Goal: Task Accomplishment & Management: Manage account settings

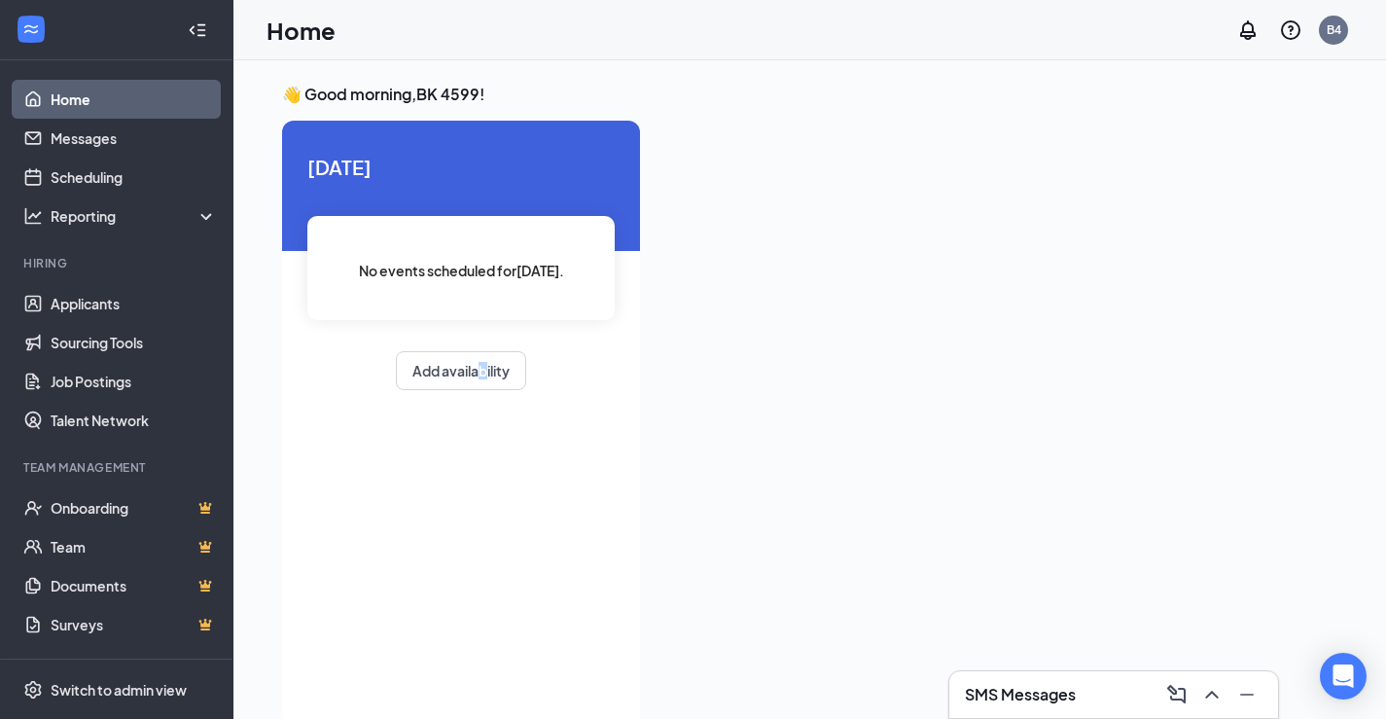
drag, startPoint x: 482, startPoint y: 350, endPoint x: 499, endPoint y: 348, distance: 16.6
click at [496, 361] on div "[DATE] No events scheduled for [DATE] . Add availability" at bounding box center [461, 271] width 358 height 300
click at [487, 365] on button "Add availability" at bounding box center [461, 370] width 130 height 39
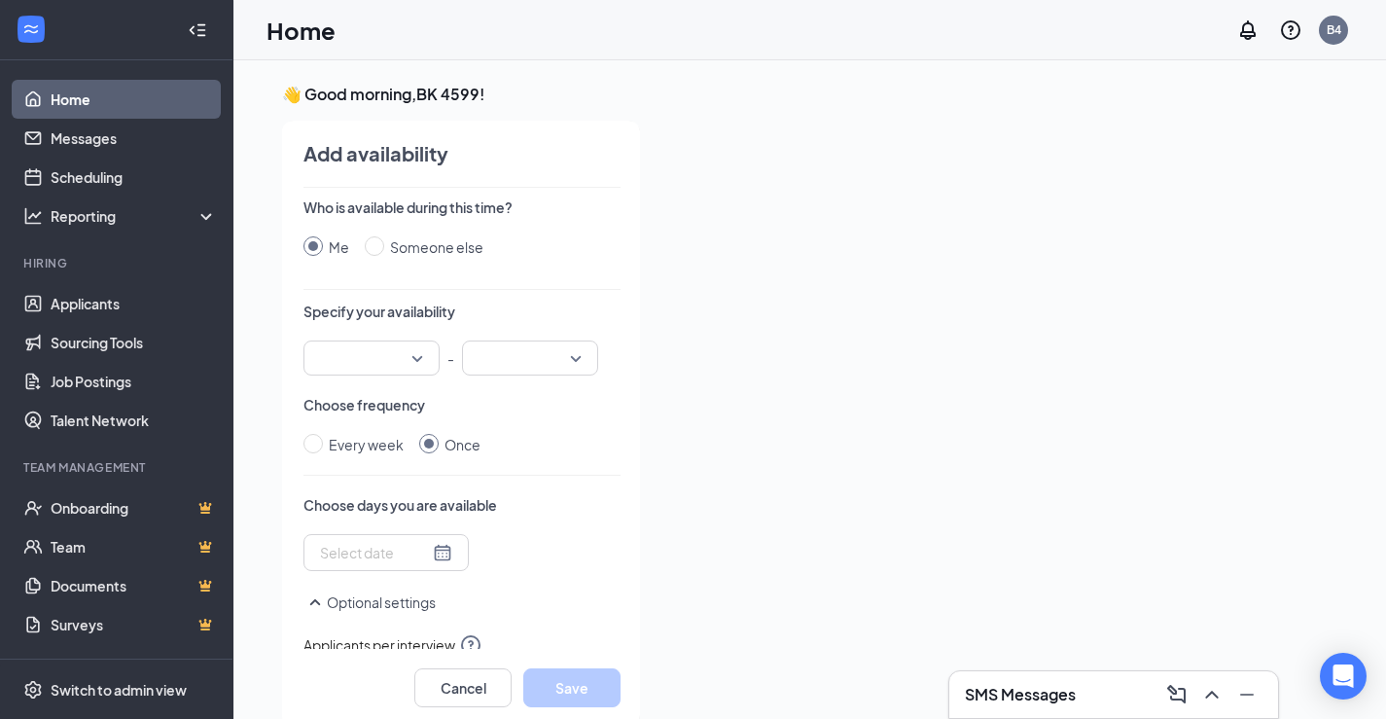
scroll to position [8, 0]
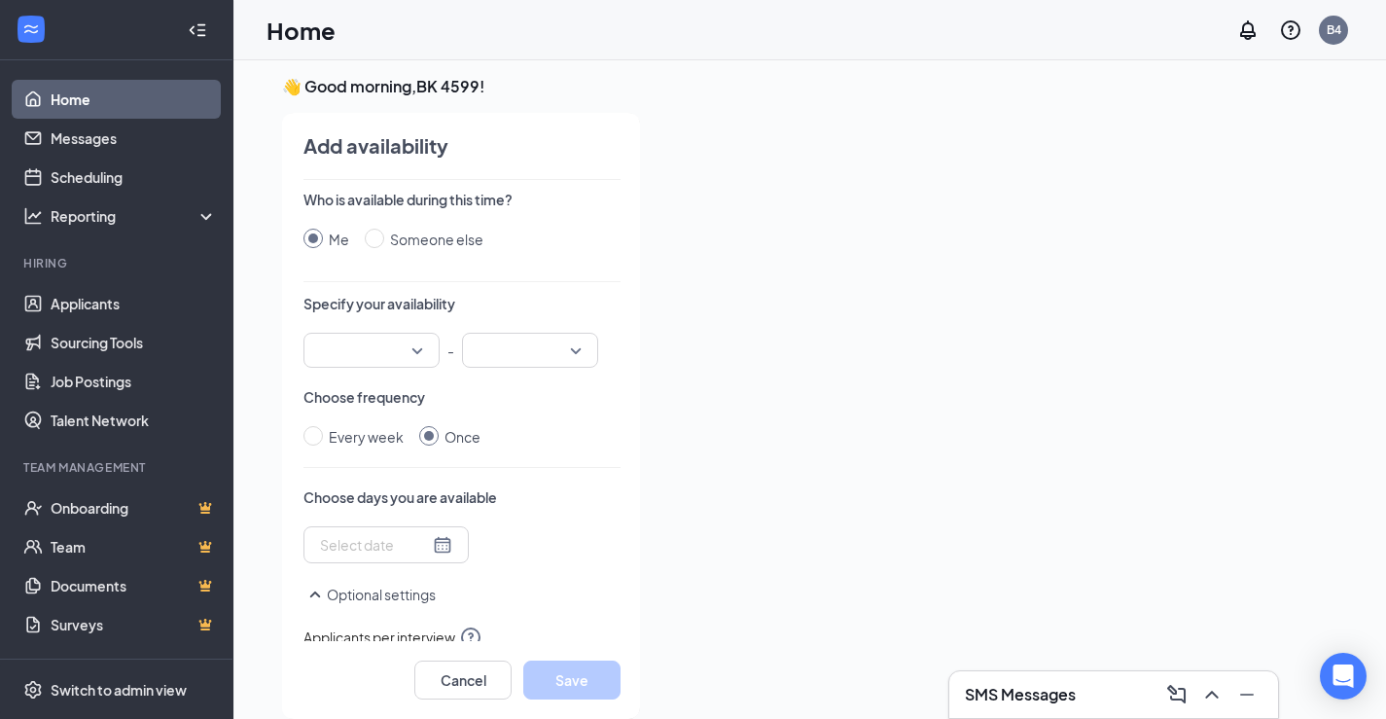
click at [381, 334] on input "search" at bounding box center [364, 350] width 99 height 33
click at [392, 347] on input "search" at bounding box center [364, 350] width 99 height 33
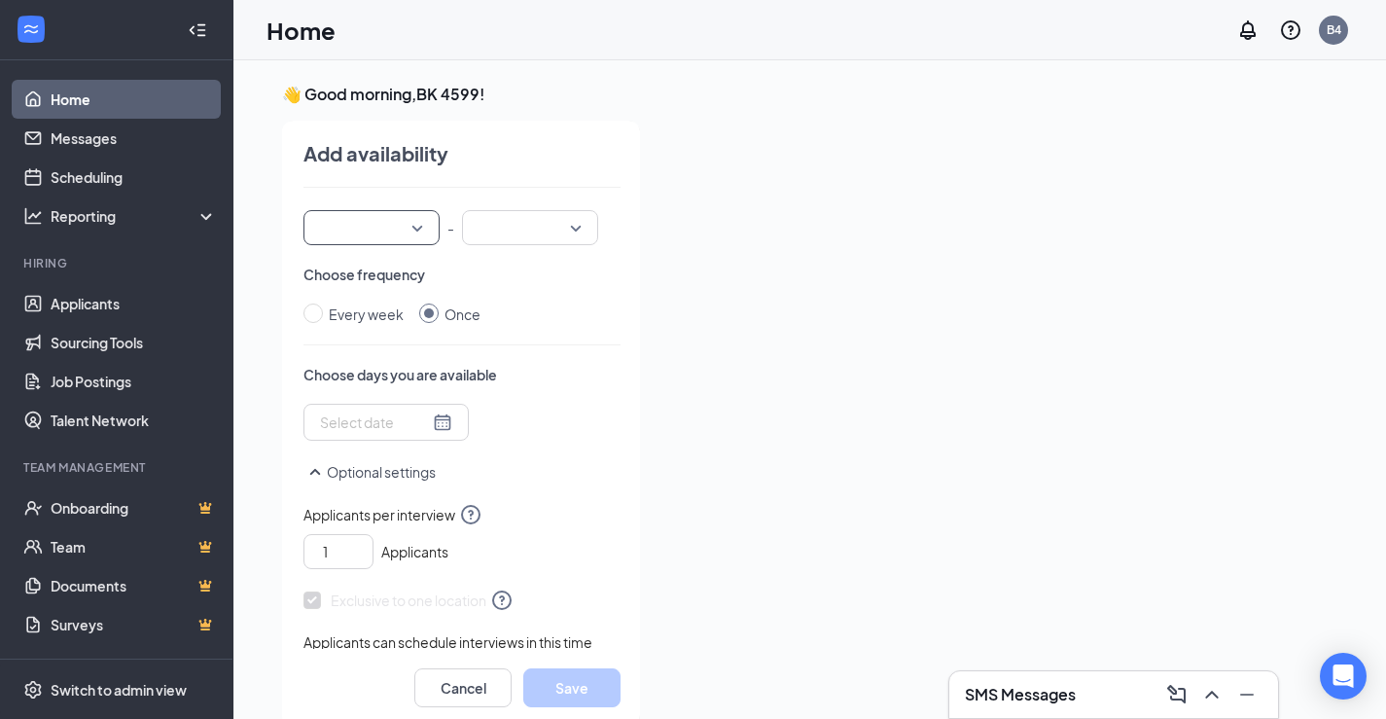
scroll to position [0, 0]
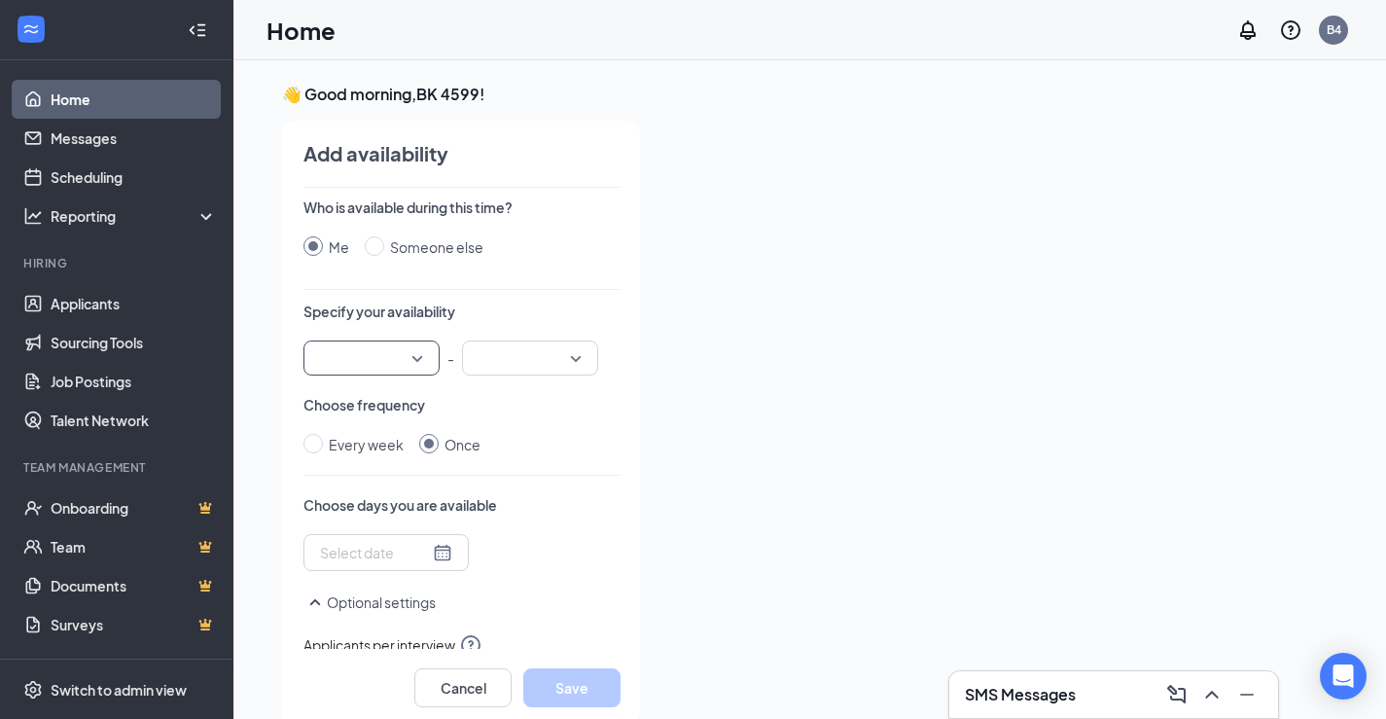
click at [378, 370] on input "search" at bounding box center [364, 357] width 99 height 33
click at [381, 523] on div "04:30 PM" at bounding box center [371, 541] width 136 height 45
click at [495, 370] on input "search" at bounding box center [523, 357] width 99 height 33
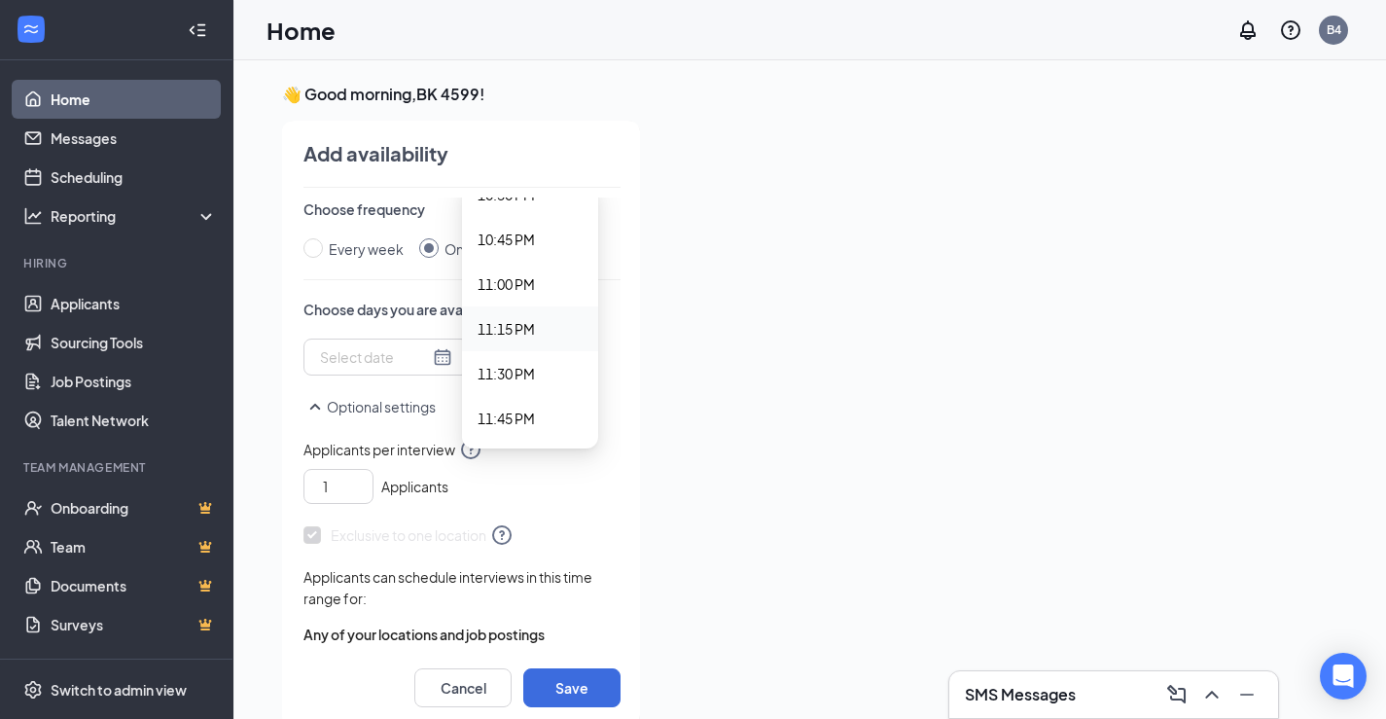
scroll to position [233, 0]
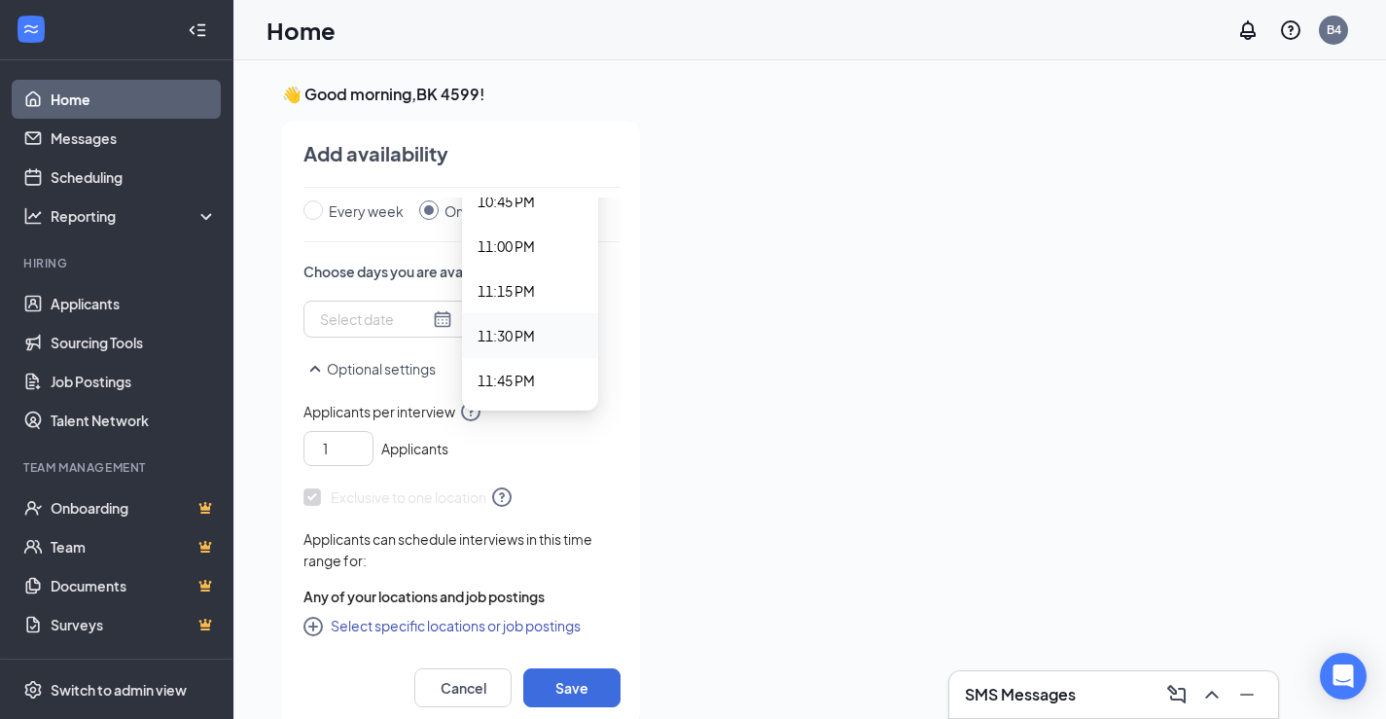
click at [502, 341] on span "11:30 PM" at bounding box center [505, 335] width 57 height 21
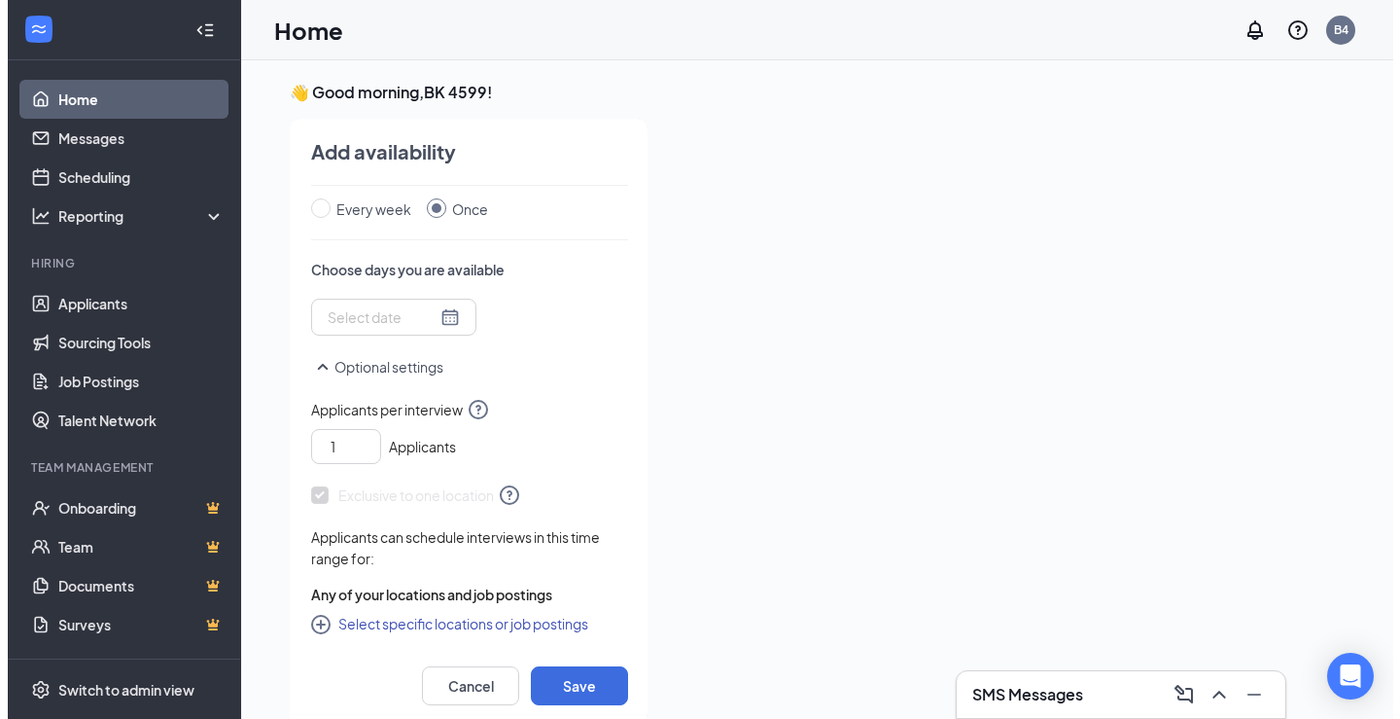
scroll to position [0, 0]
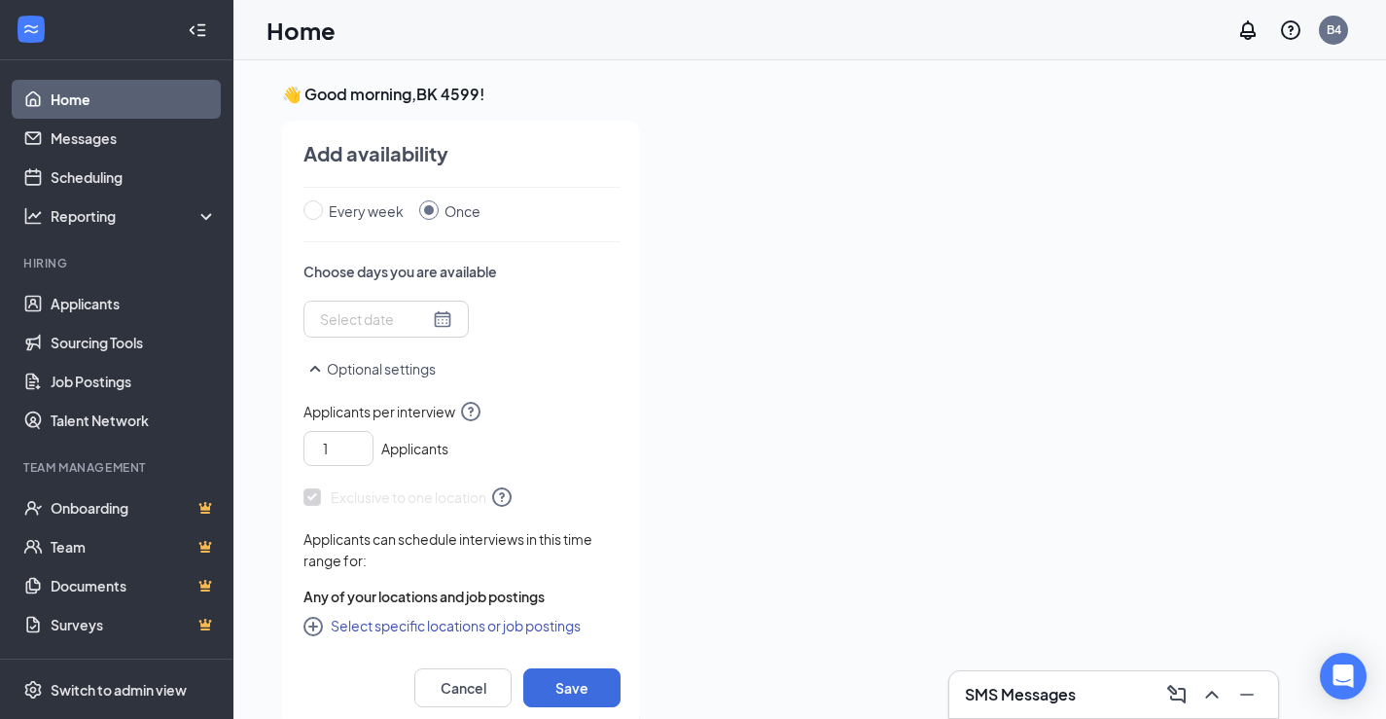
click at [429, 319] on div at bounding box center [386, 318] width 132 height 21
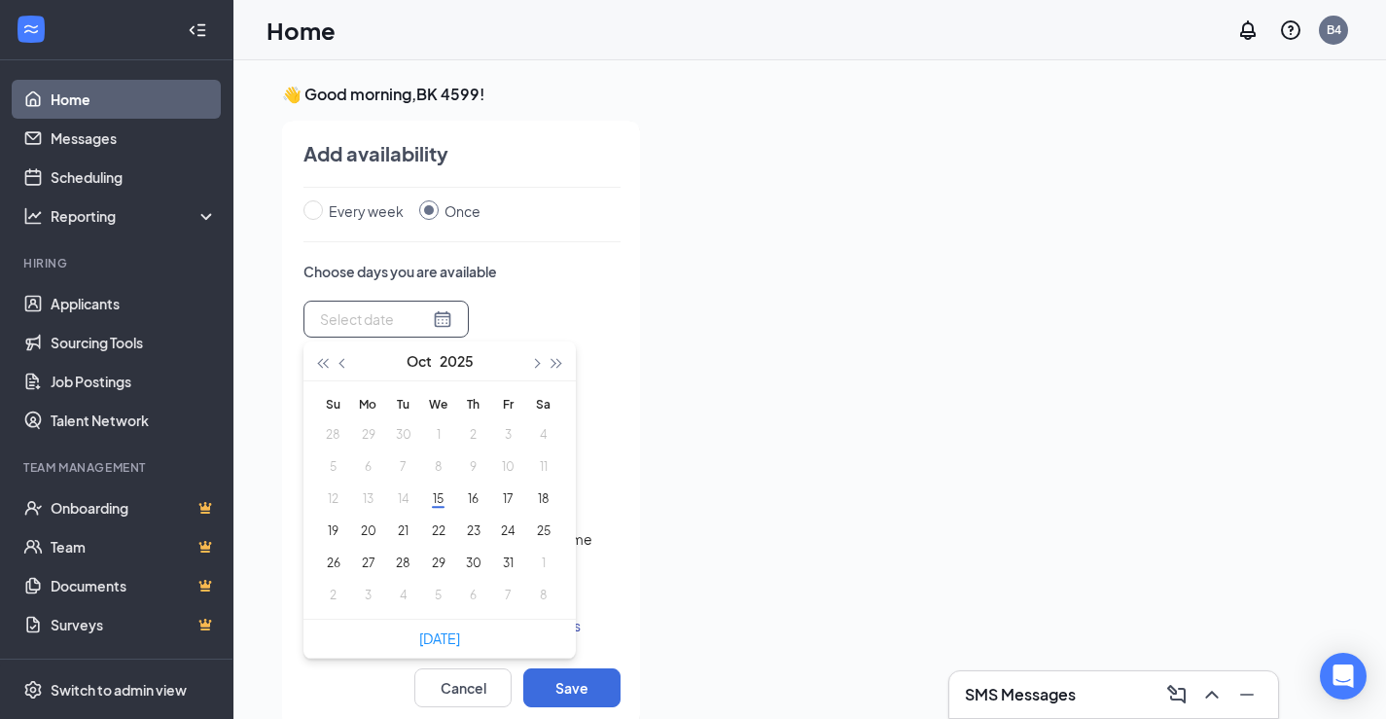
type input "[DATE]"
click at [508, 522] on button "24" at bounding box center [508, 530] width 36 height 20
type input "[DATE]"
click at [565, 682] on button "Save" at bounding box center [571, 687] width 97 height 39
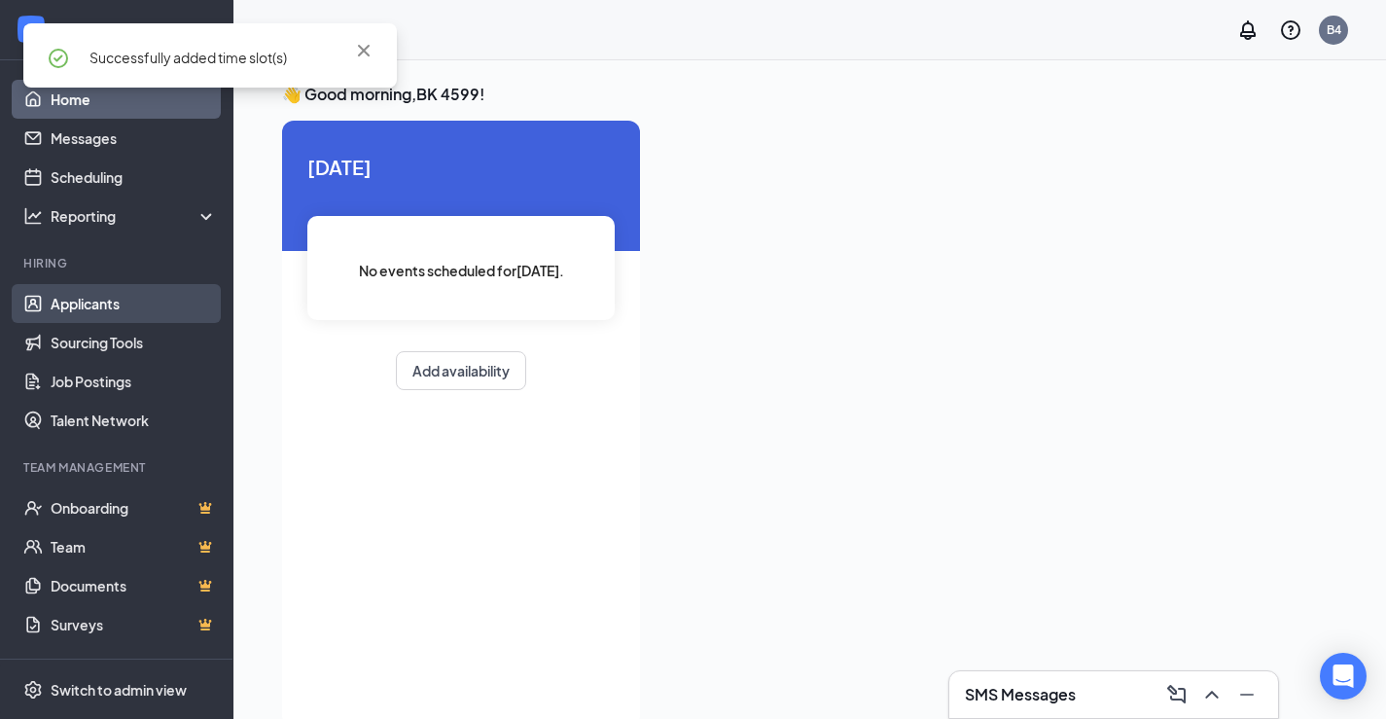
click at [87, 308] on link "Applicants" at bounding box center [134, 303] width 166 height 39
